Goal: Information Seeking & Learning: Learn about a topic

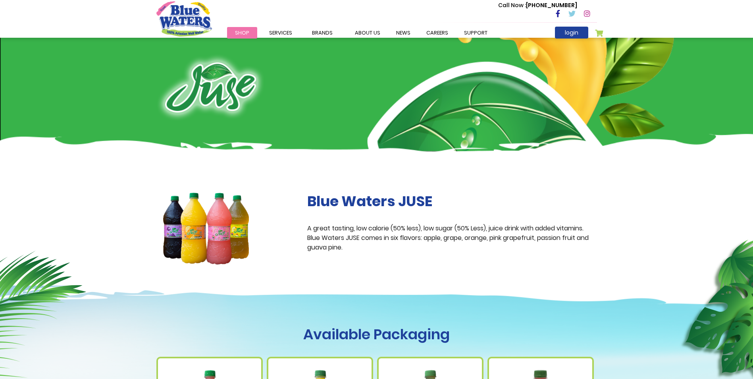
click at [577, 264] on div "Blue Waters JUSE A great tasting, low calorie (50% less), low sugar (50% Less),…" at bounding box center [452, 229] width 302 height 72
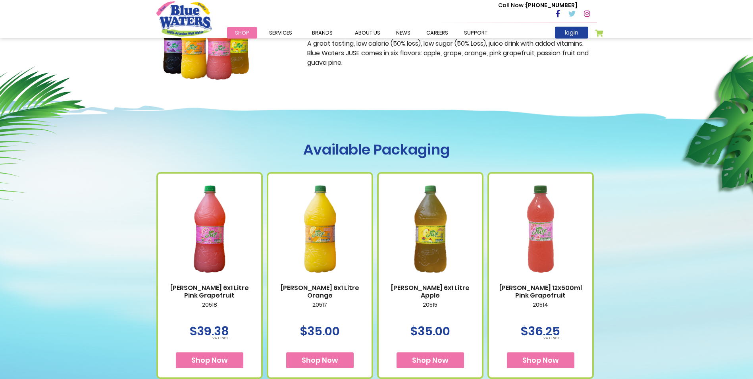
scroll to position [198, 0]
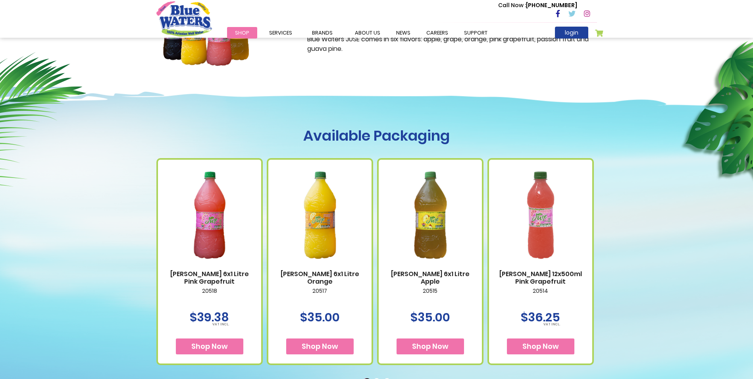
click at [451, 275] on link "[PERSON_NAME] 6x1 Litre Apple" at bounding box center [430, 277] width 87 height 15
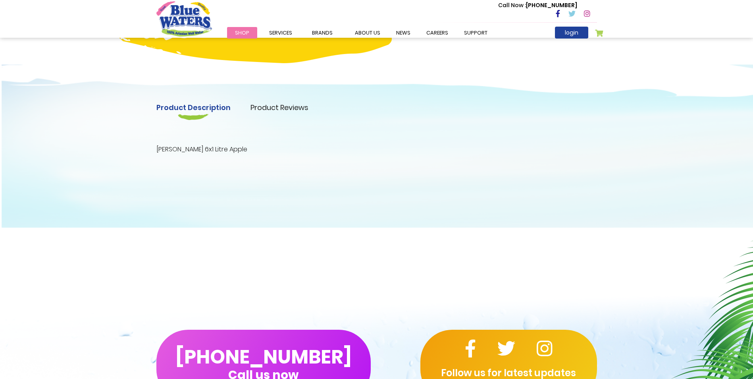
scroll to position [198, 0]
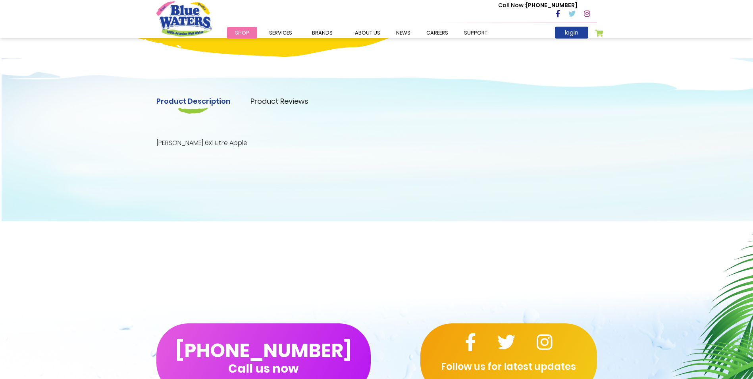
click at [283, 102] on link "Product Reviews" at bounding box center [279, 101] width 58 height 11
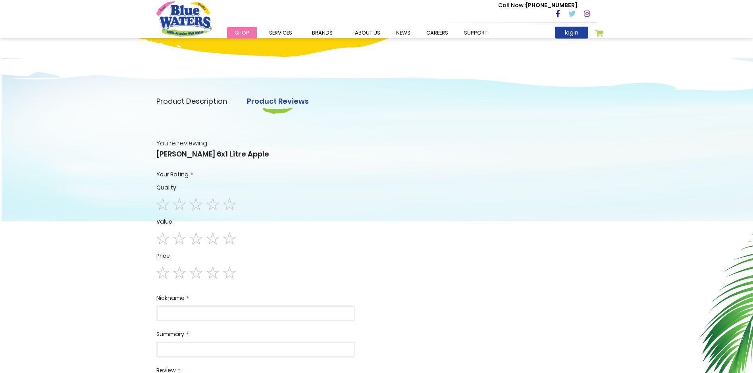
click at [190, 106] on link "Product Description" at bounding box center [191, 101] width 71 height 11
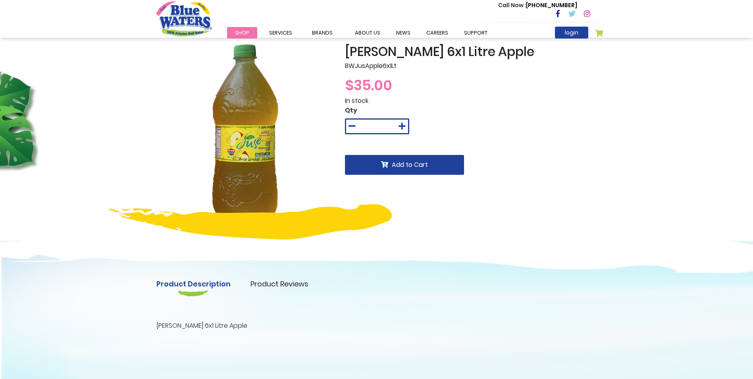
scroll to position [0, 0]
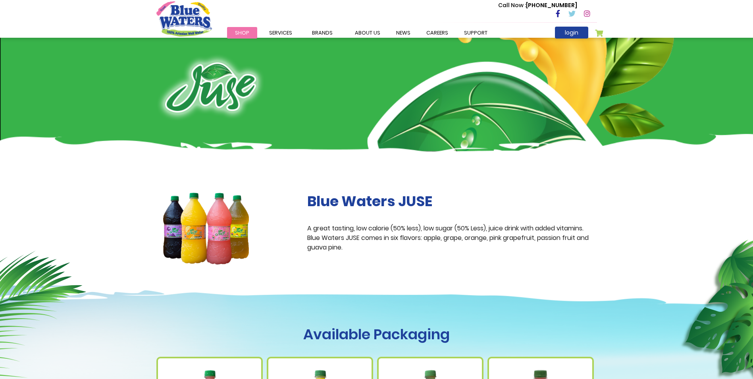
scroll to position [198, 0]
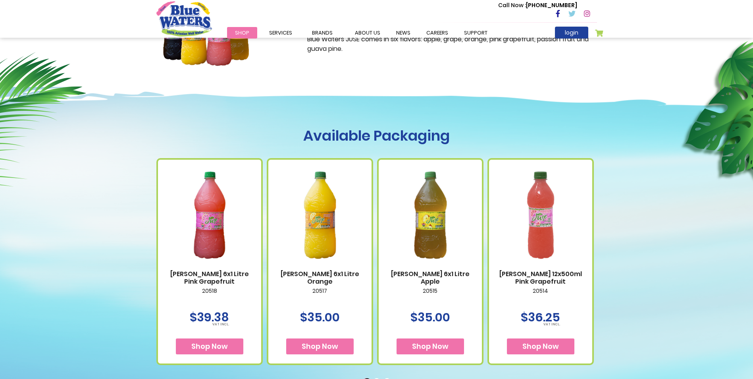
click at [517, 129] on h1 "Available Packaging" at bounding box center [376, 135] width 441 height 17
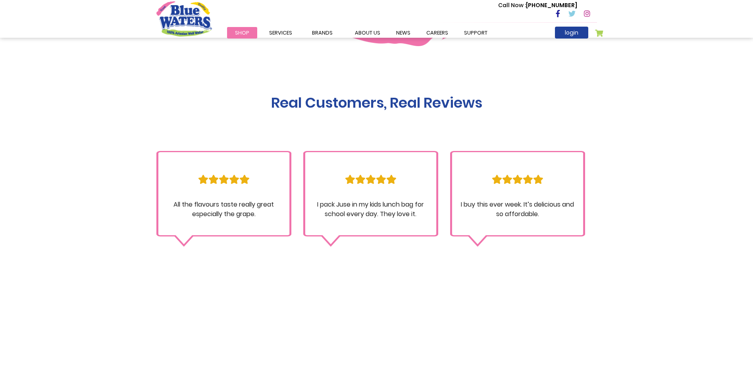
scroll to position [675, 0]
